Goal: Communication & Community: Answer question/provide support

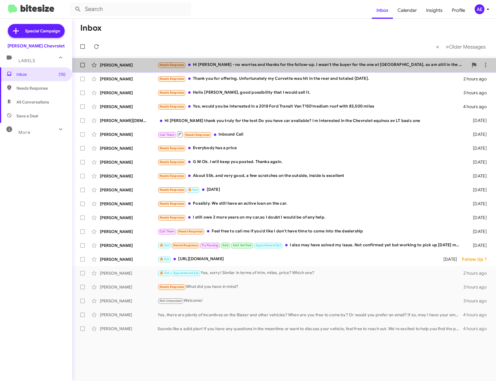
click at [274, 61] on div "[PERSON_NAME] Needs Response Hi [PERSON_NAME] - no worries and thanks for the f…" at bounding box center [284, 65] width 415 height 12
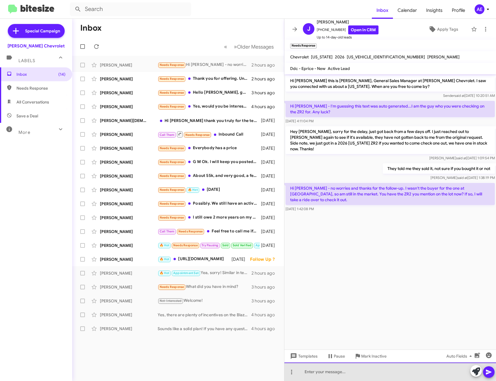
click at [326, 369] on div at bounding box center [390, 371] width 212 height 18
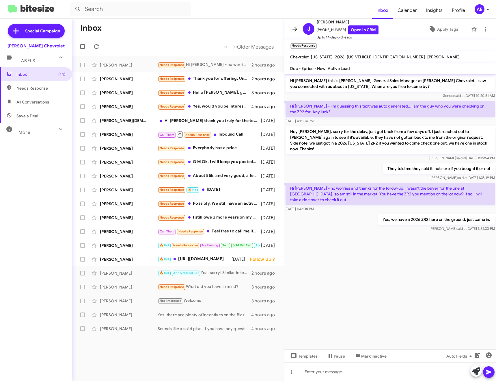
click at [298, 30] on icon at bounding box center [294, 29] width 7 height 7
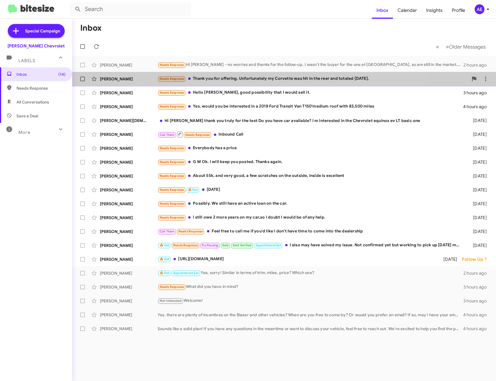
click at [278, 81] on div "Needs Response Thank you for offering. Unfortunately my Corvette was hit in the…" at bounding box center [313, 78] width 311 height 7
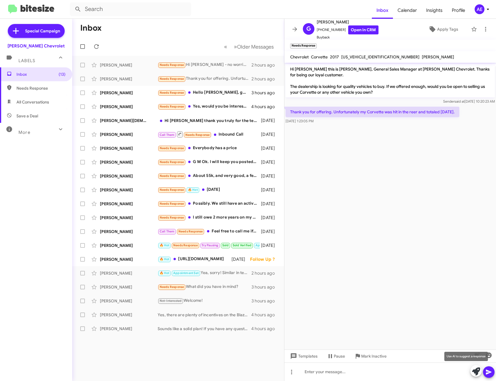
click at [473, 372] on icon at bounding box center [476, 371] width 8 height 8
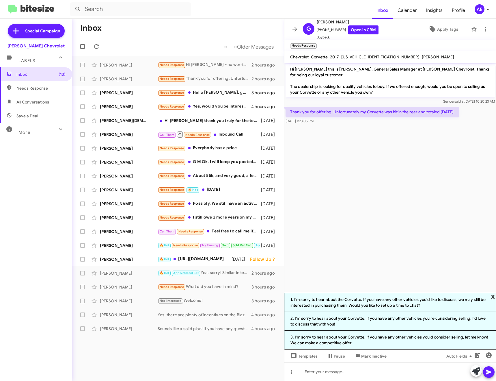
click at [493, 295] on span "x" at bounding box center [493, 296] width 4 height 7
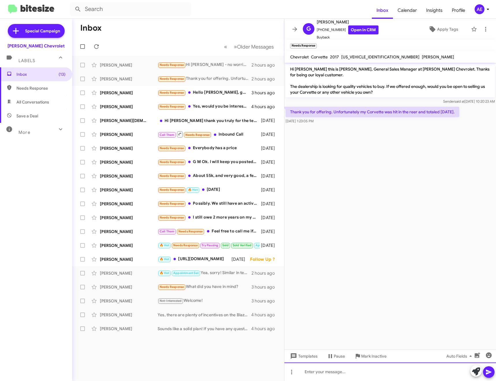
click at [379, 371] on div at bounding box center [390, 371] width 212 height 18
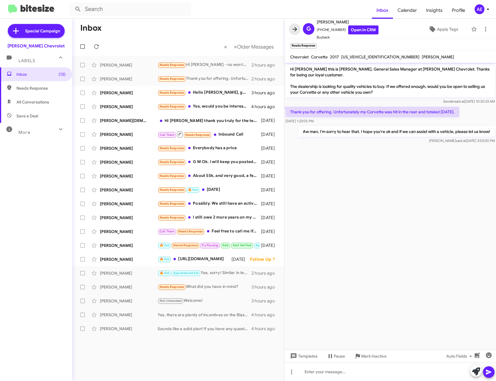
click at [294, 29] on icon at bounding box center [295, 29] width 5 height 4
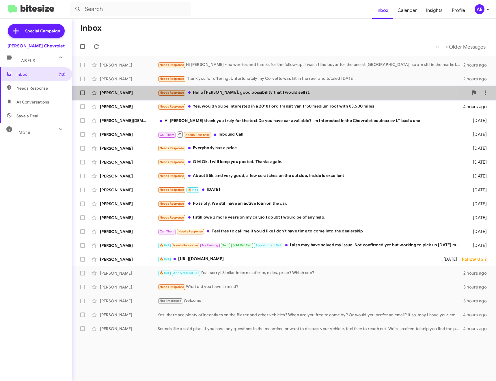
click at [257, 89] on div "[PERSON_NAME] Needs Response Hello [PERSON_NAME], good possibility that I would…" at bounding box center [284, 93] width 415 height 12
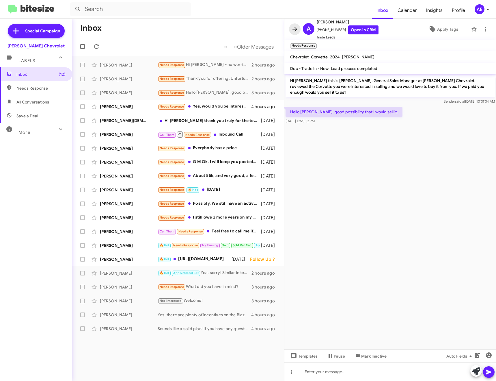
click at [296, 27] on icon at bounding box center [294, 29] width 7 height 7
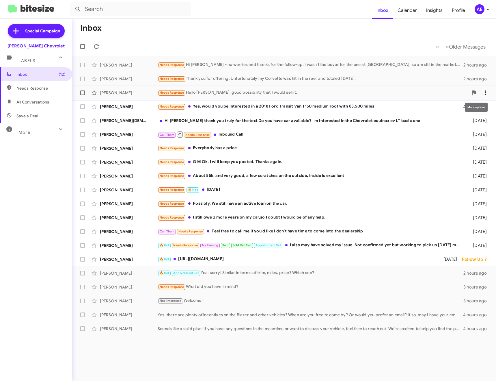
click at [485, 93] on icon at bounding box center [485, 92] width 7 height 7
click at [457, 107] on span "Mark as unread" at bounding box center [442, 108] width 29 height 14
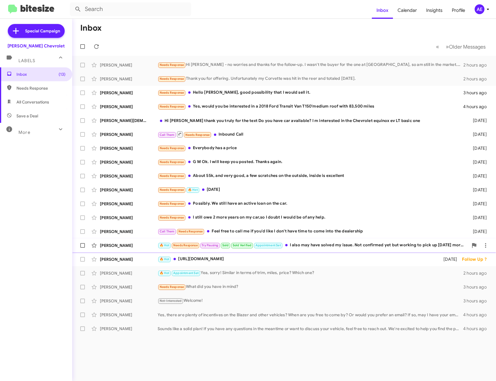
click at [346, 247] on div "🔥 Hot Needs Response Try Pausing Sold Sold Verified Appointment Set I also may …" at bounding box center [313, 245] width 311 height 7
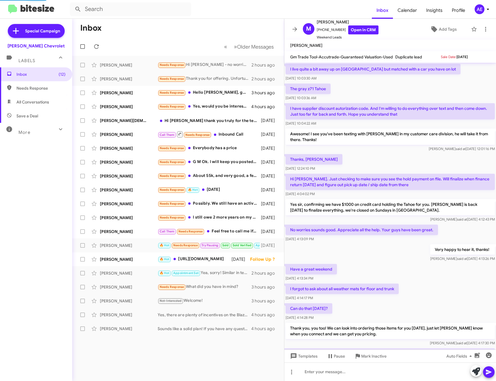
scroll to position [166, 0]
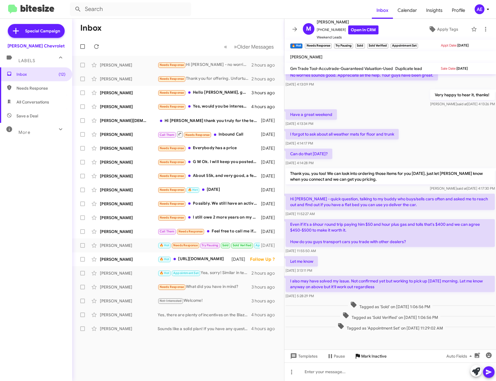
click at [380, 355] on span "Mark Inactive" at bounding box center [373, 356] width 25 height 10
